Goal: Check status: Check status

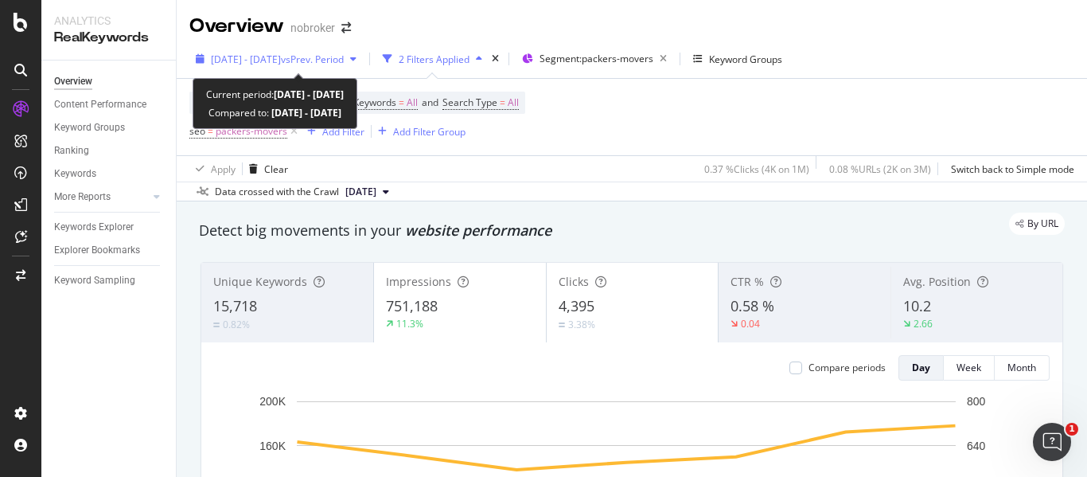
click at [344, 60] on span "vs Prev. Period" at bounding box center [312, 60] width 63 height 14
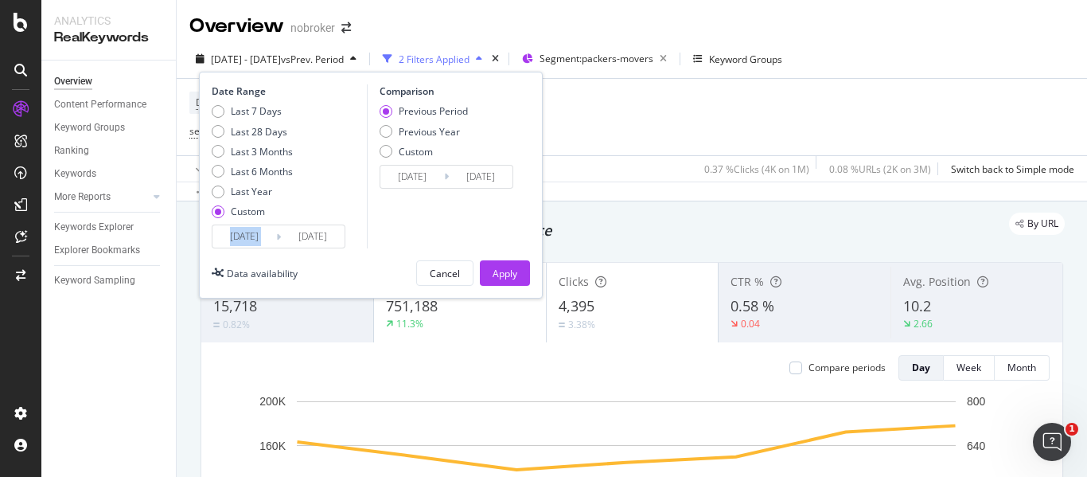
drag, startPoint x: 325, startPoint y: 220, endPoint x: 326, endPoint y: 230, distance: 9.6
click at [326, 230] on div "Date Range Last 7 Days Last 28 Days Last 3 Months Last 6 Months Last Year Custo…" at bounding box center [287, 166] width 151 height 164
click at [326, 230] on input "[DATE]" at bounding box center [313, 236] width 64 height 22
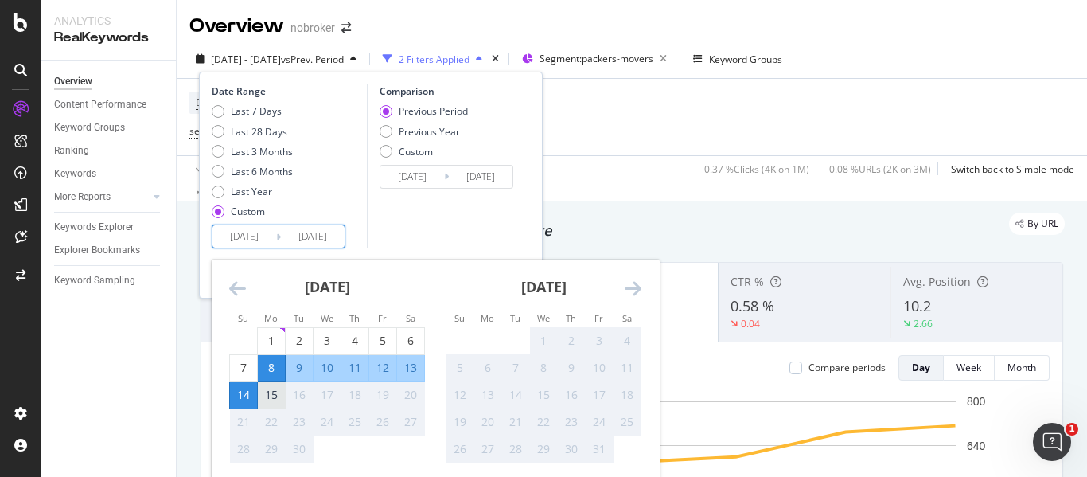
click at [271, 395] on div "15" at bounding box center [271, 395] width 27 height 16
type input "[DATE]"
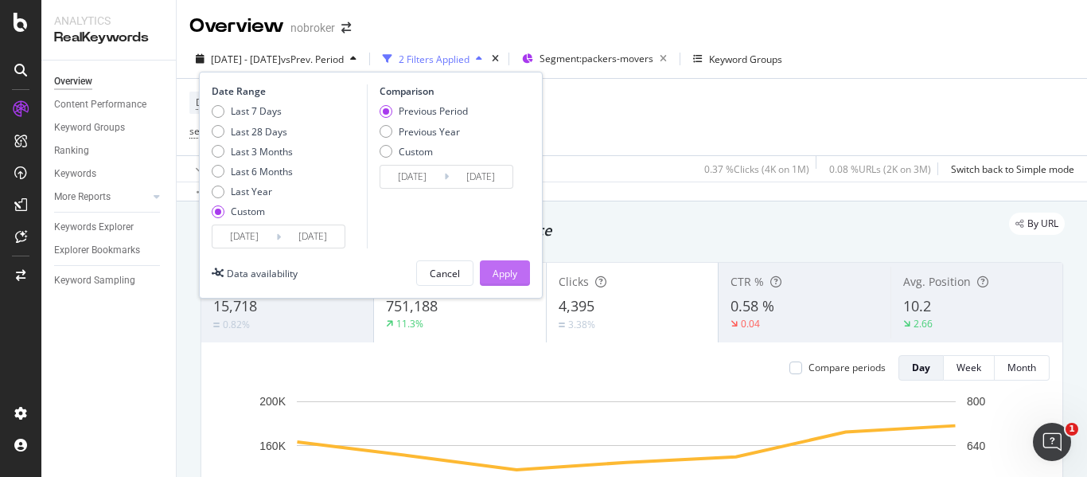
click at [515, 265] on div "Apply" at bounding box center [505, 273] width 25 height 24
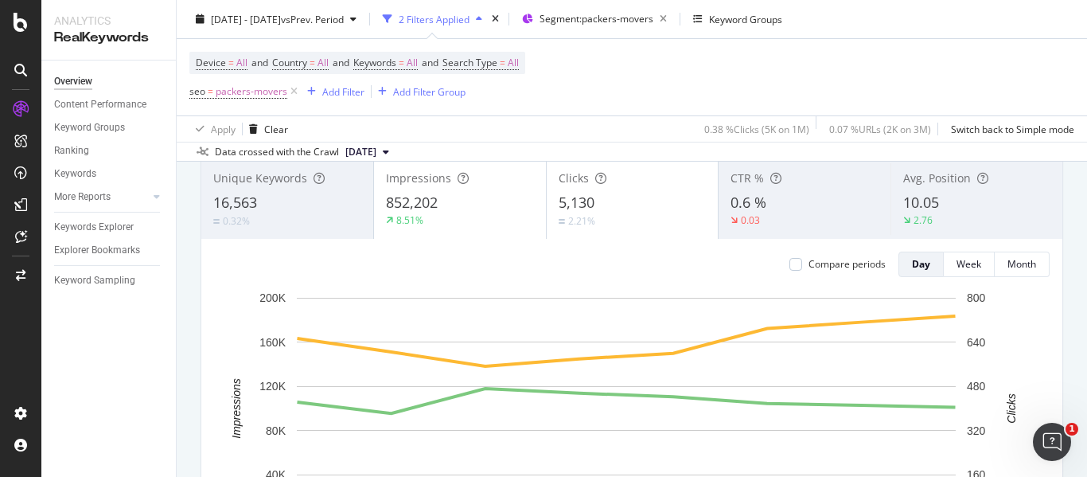
scroll to position [103, 0]
